Goal: Information Seeking & Learning: Compare options

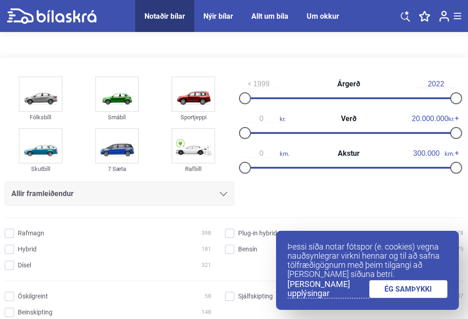
click at [268, 119] on input "0" at bounding box center [261, 119] width 37 height 8
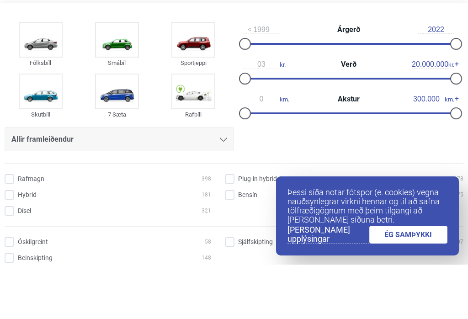
type input "0"
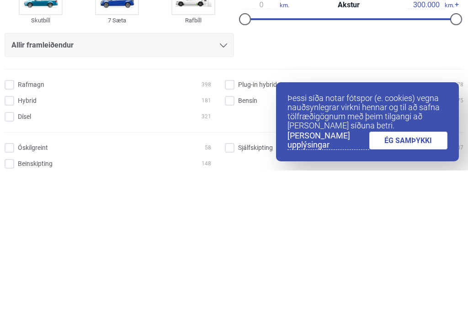
type input "3000000"
click at [20, 261] on input "Dísel 321" at bounding box center [109, 266] width 207 height 10
checkbox input "true"
type input "3.000.000"
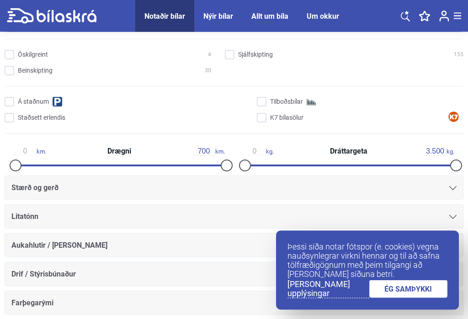
scroll to position [247, 0]
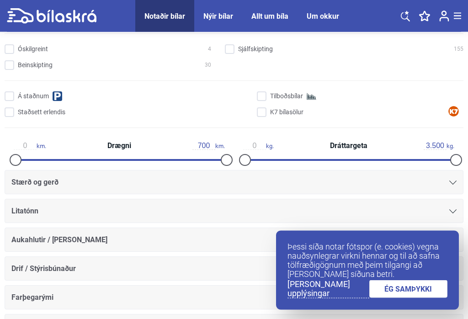
click at [455, 182] on div at bounding box center [453, 182] width 7 height 7
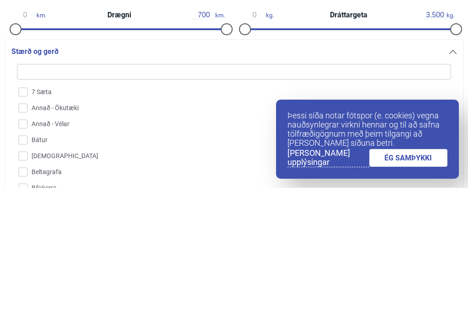
type input "H"
checkbox input "false"
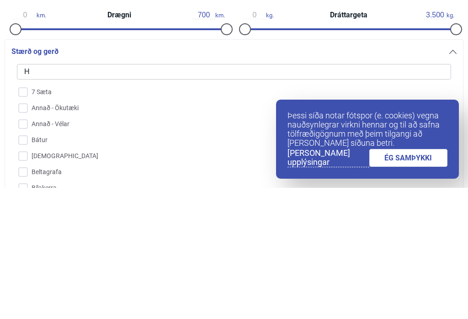
checkbox input "false"
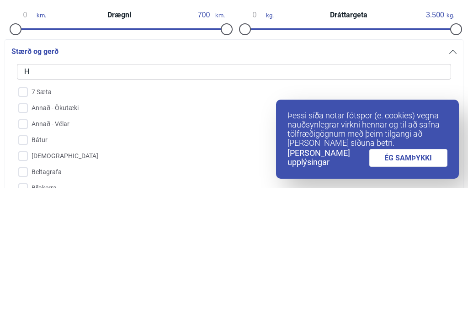
checkbox input "false"
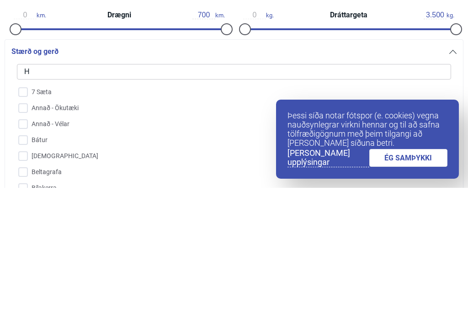
checkbox input "false"
type input "Hú"
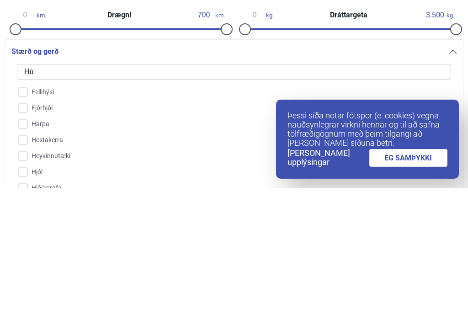
checkbox input "false"
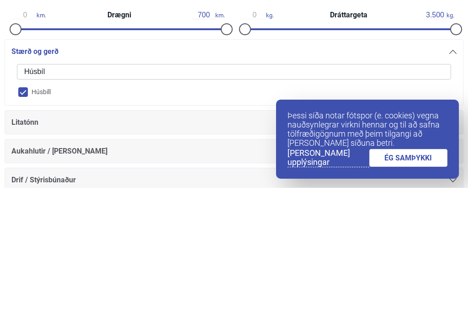
type input "Húsbíll"
checkbox input "true"
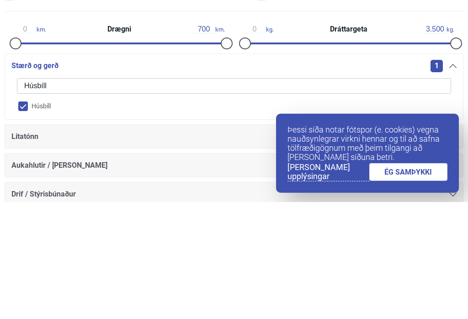
checkbox input "false"
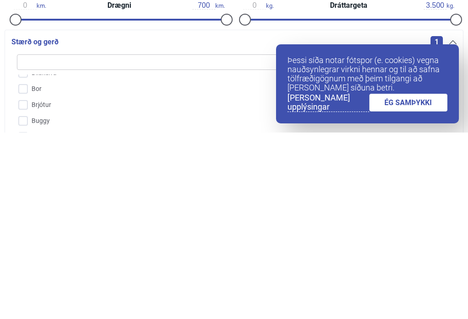
scroll to position [107, 0]
click at [430, 280] on link "ÉG SAMÞYKKI" at bounding box center [409, 289] width 79 height 18
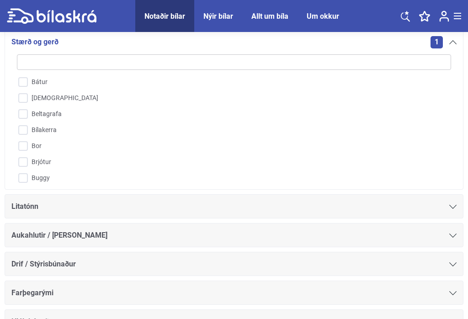
scroll to position [47, 0]
click at [26, 150] on input "Bor" at bounding box center [229, 148] width 436 height 16
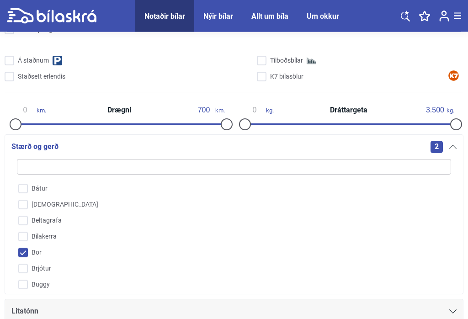
scroll to position [285, 0]
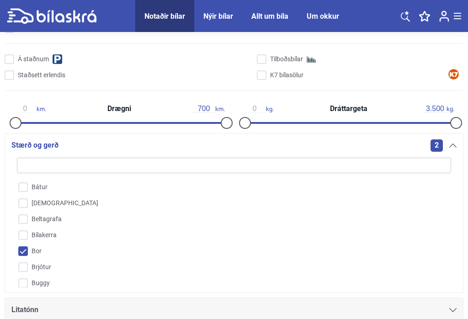
click at [47, 161] on input "search" at bounding box center [234, 166] width 435 height 16
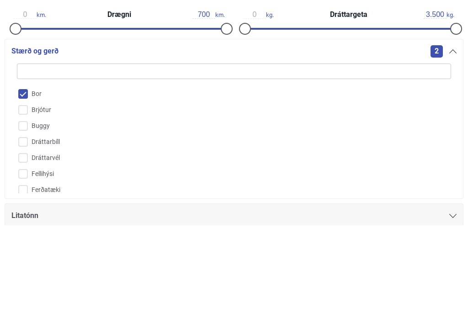
scroll to position [107, 0]
click at [19, 183] on input "Bor" at bounding box center [229, 191] width 436 height 16
checkbox input "false"
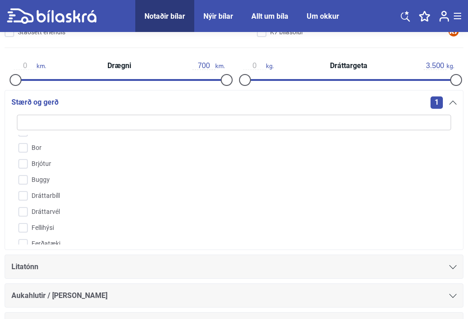
scroll to position [334, 0]
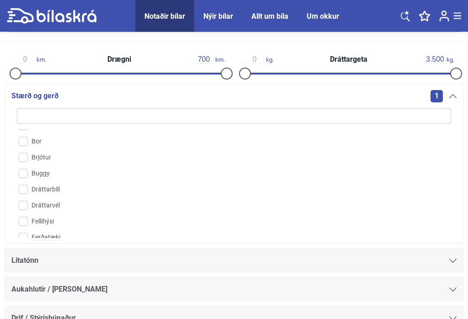
click at [399, 113] on input "search" at bounding box center [234, 117] width 435 height 16
click at [439, 119] on input "search" at bounding box center [234, 117] width 435 height 16
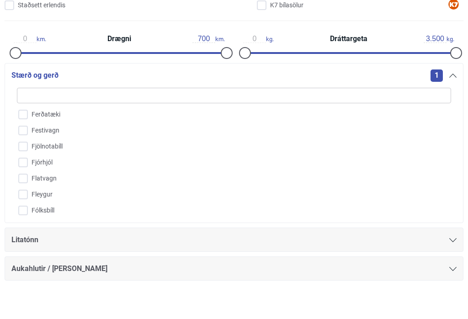
scroll to position [205, 0]
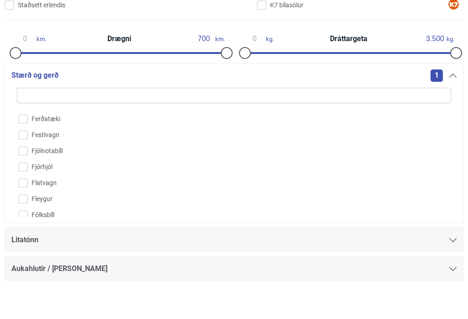
click at [25, 151] on input "Ferðatæki" at bounding box center [229, 159] width 436 height 16
checkbox input "true"
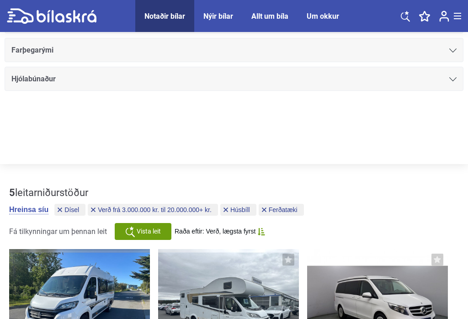
scroll to position [629, 0]
